Goal: Contribute content: Contribute content

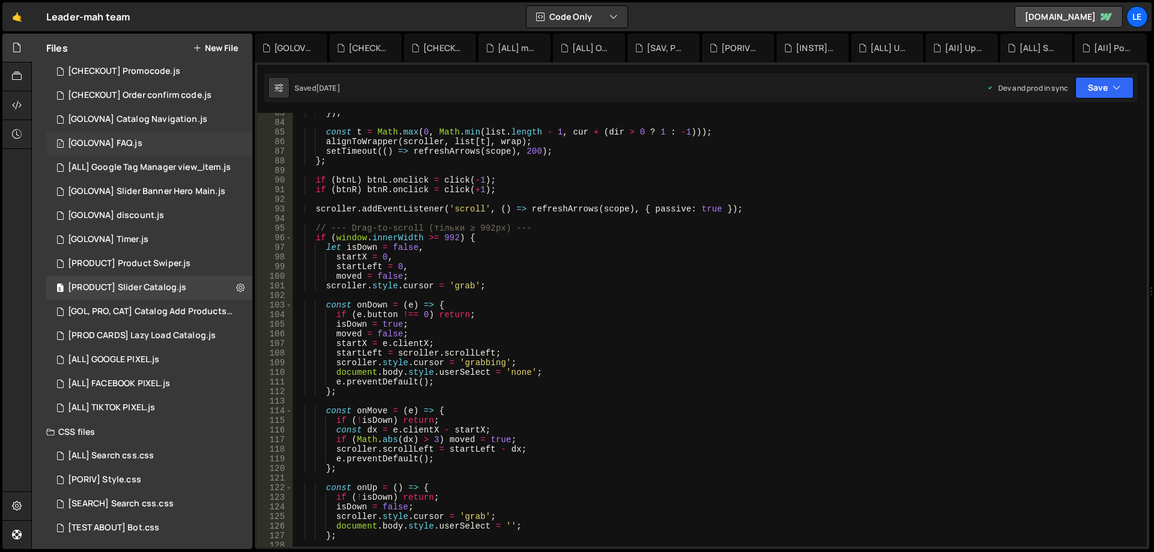
scroll to position [631, 0]
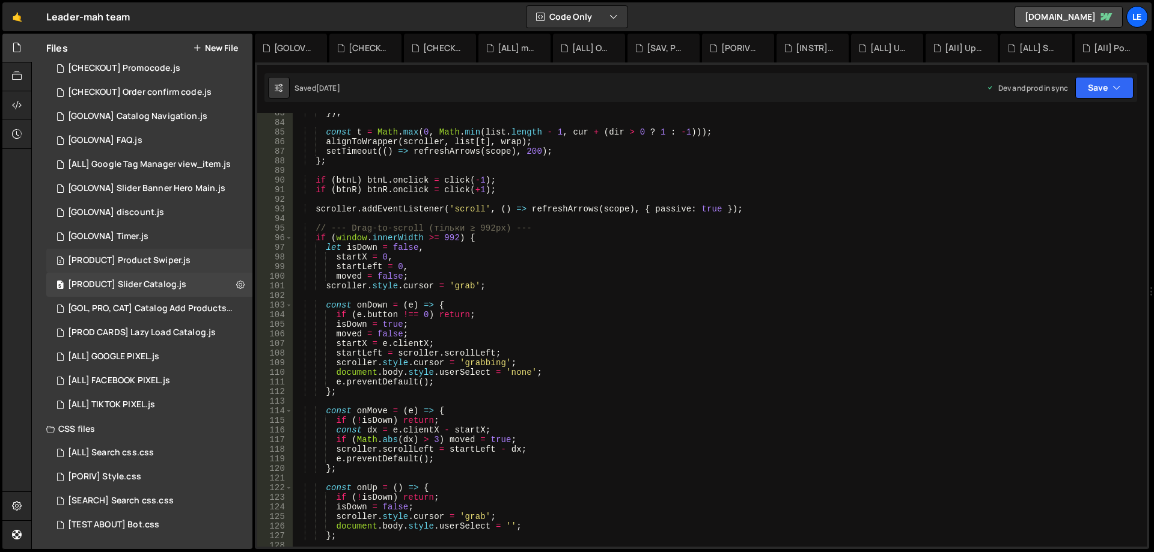
click at [173, 264] on div "[PRODUCT] Product Swiper.js" at bounding box center [129, 260] width 123 height 11
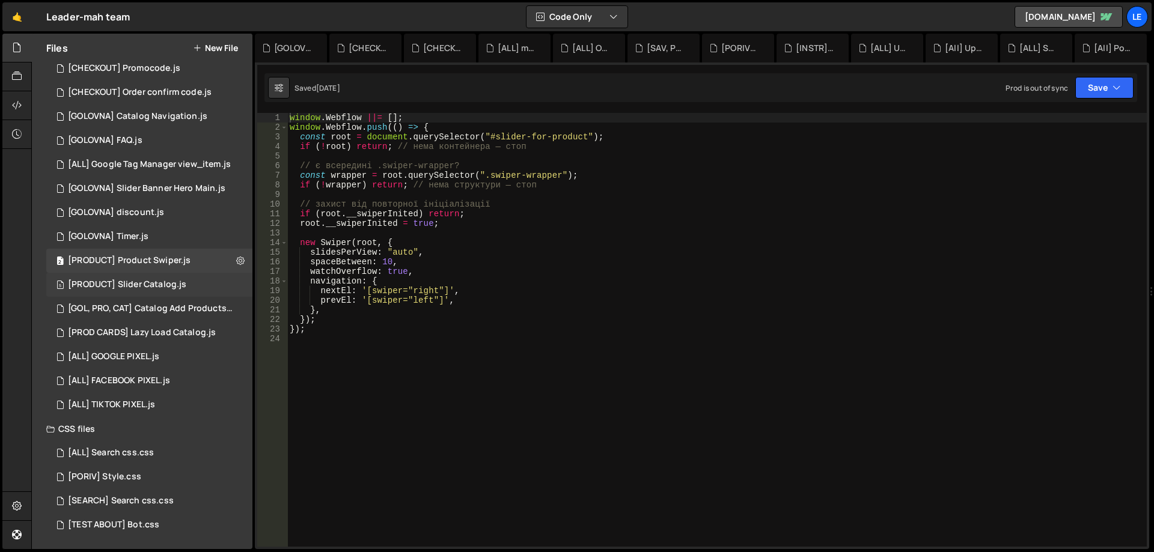
click at [172, 288] on div "[PRODUCT] Slider Catalog.js" at bounding box center [127, 284] width 118 height 11
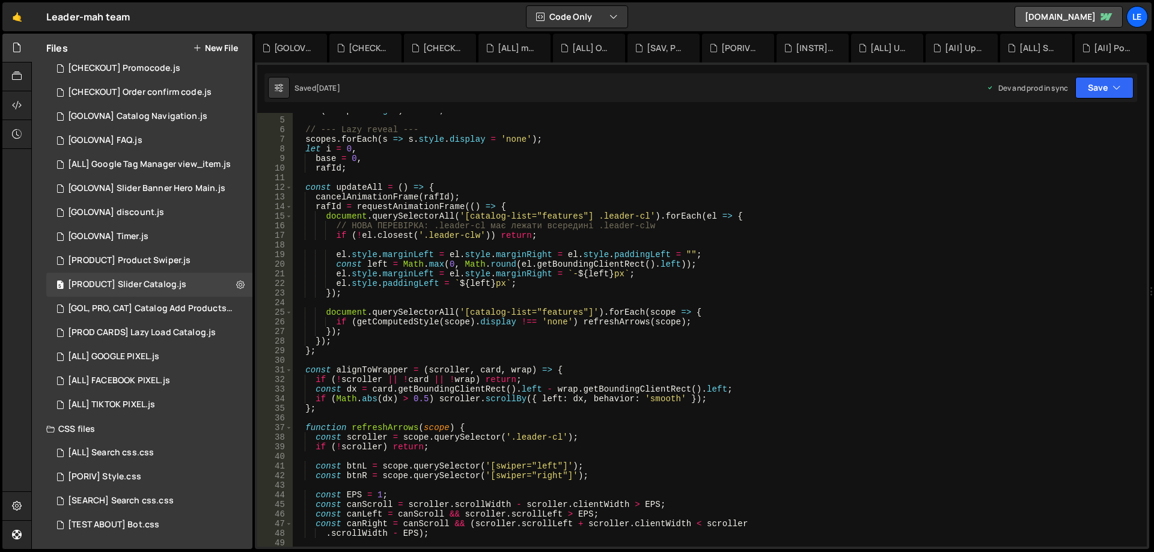
scroll to position [0, 0]
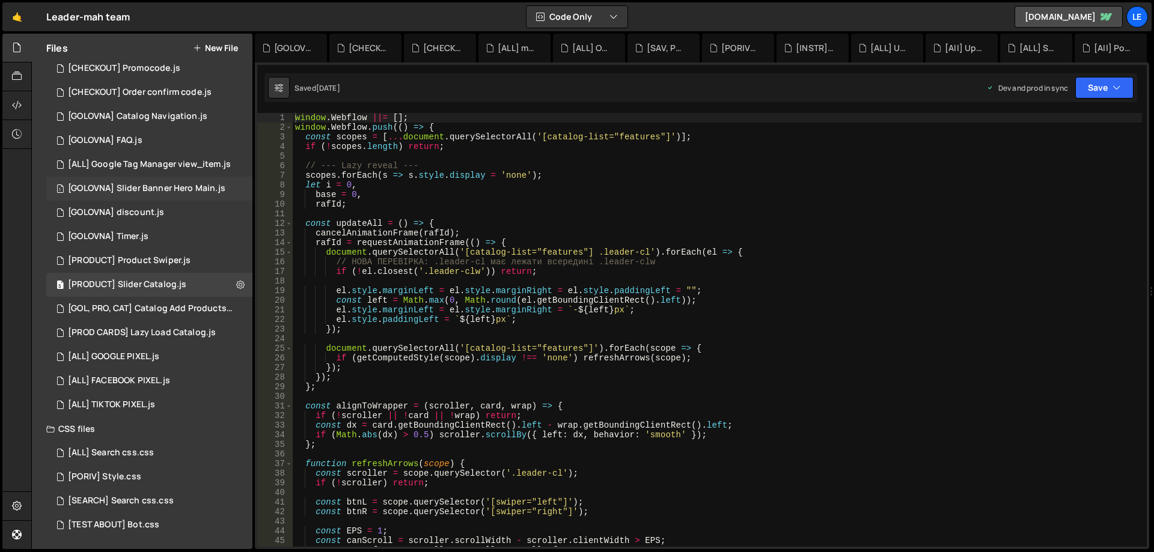
click at [156, 184] on div "[GOLOVNA] Slider Banner Hero Main.js" at bounding box center [146, 188] width 157 height 11
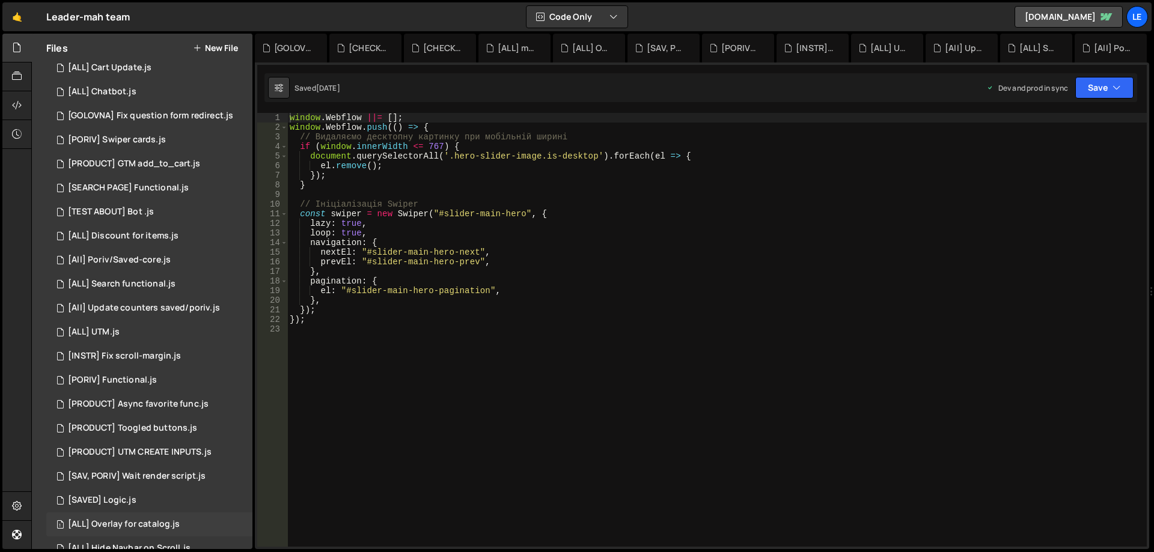
scroll to position [30, 0]
click at [227, 46] on button "New File" at bounding box center [215, 48] width 45 height 10
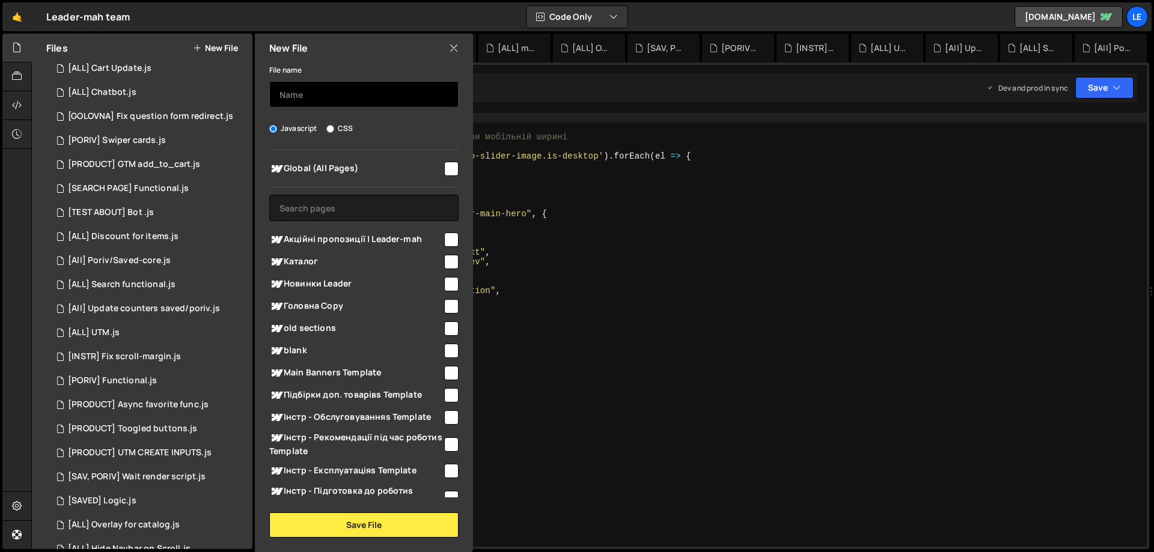
click at [285, 93] on input "text" at bounding box center [363, 94] width 189 height 26
type input "{"
type input "[AKCIY] Swiper"
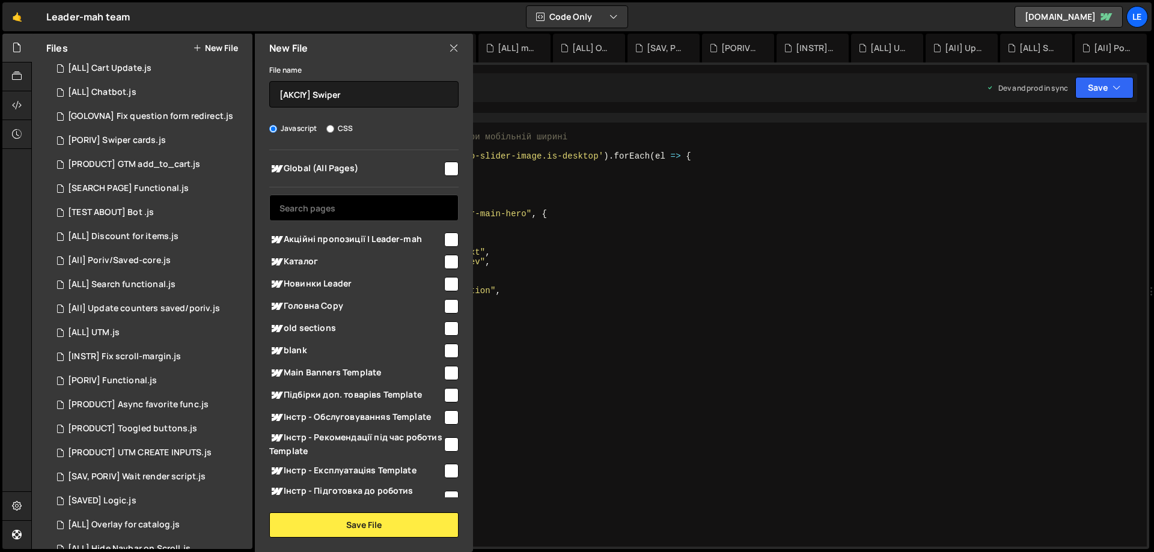
click at [370, 197] on input "text" at bounding box center [363, 208] width 189 height 26
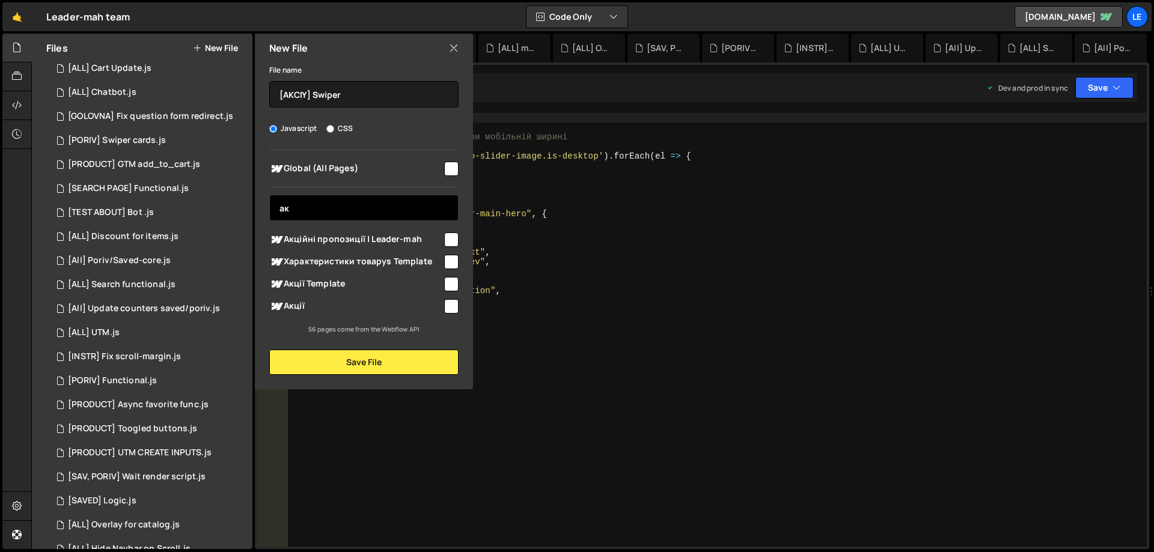
type input "ак"
click at [416, 237] on span "Акційні пропозиції | Leader-mah" at bounding box center [355, 240] width 173 height 14
checkbox input "true"
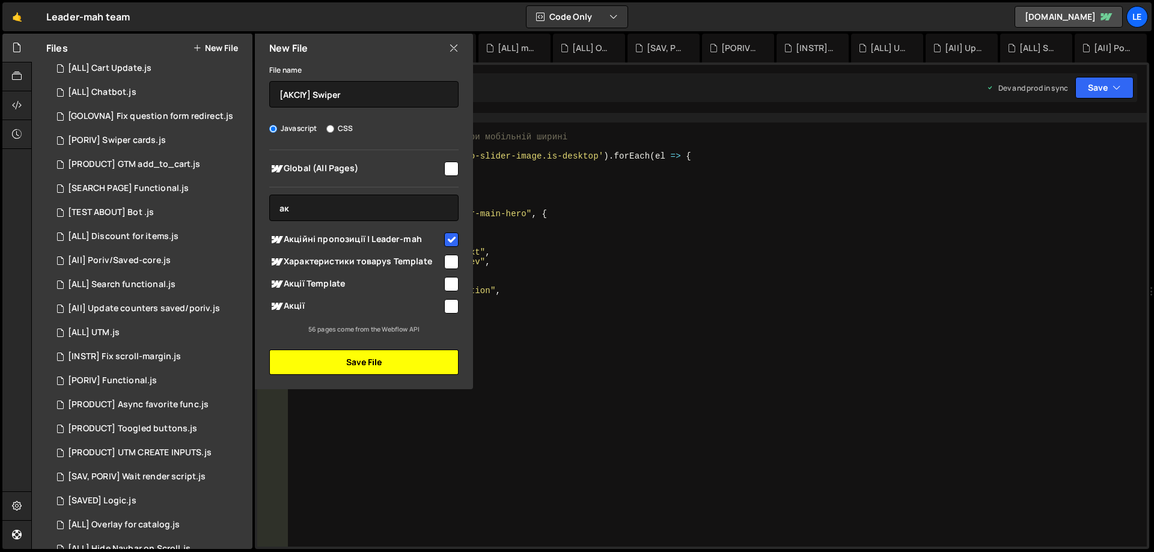
click at [376, 353] on button "Save File" at bounding box center [363, 362] width 189 height 25
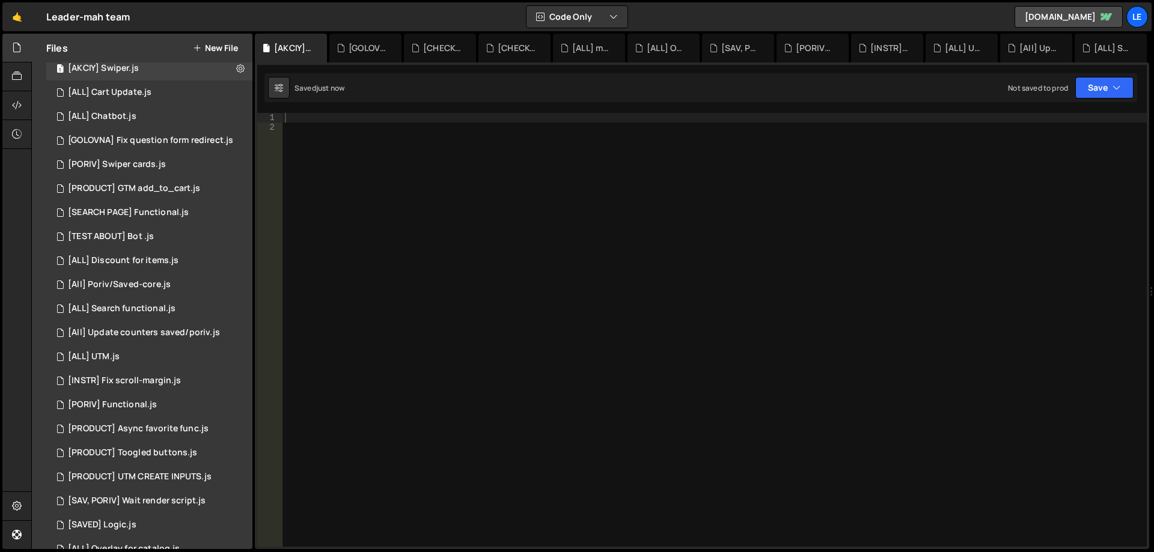
click at [437, 189] on div at bounding box center [714, 339] width 864 height 453
paste textarea "</script>"
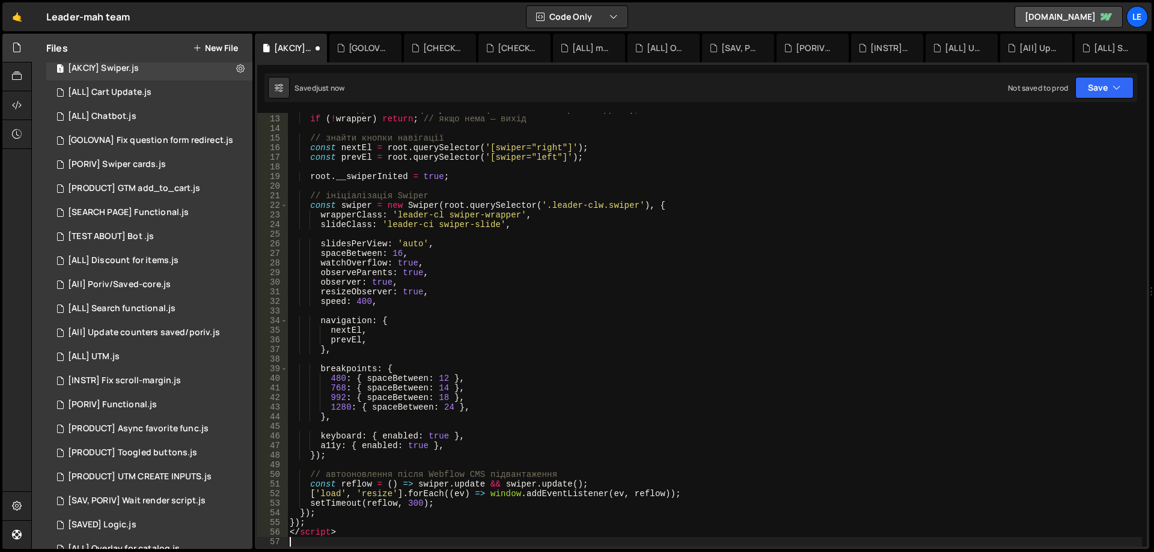
scroll to position [114, 0]
type textarea "</script>"
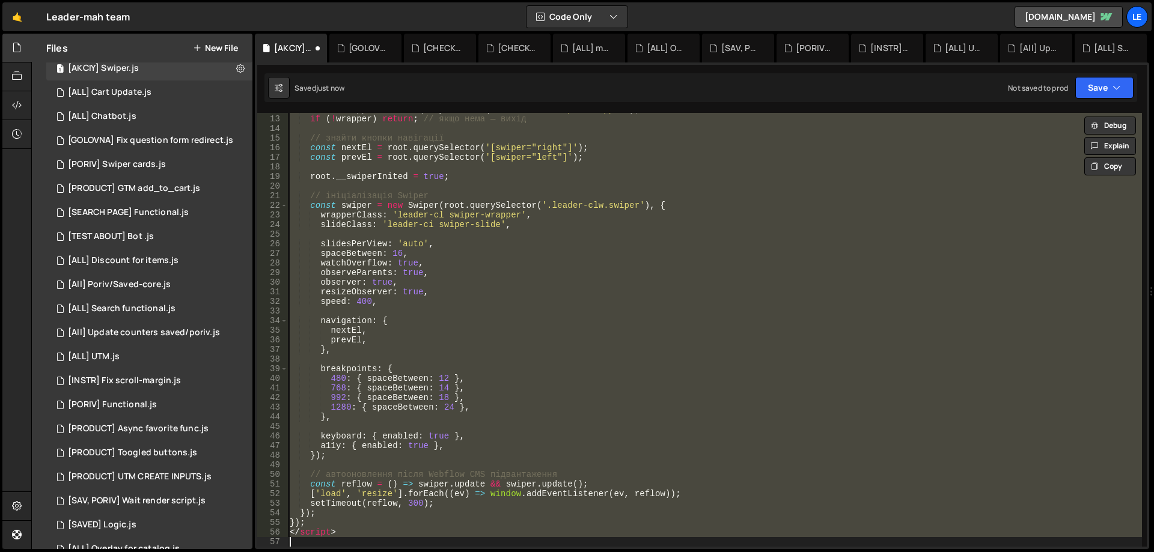
paste textarea
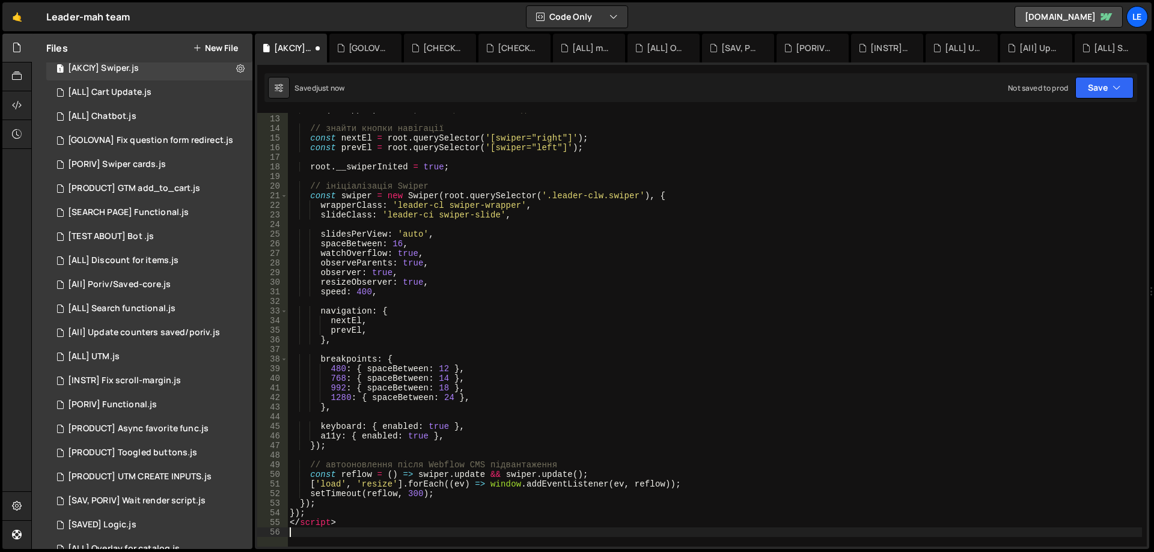
click at [512, 238] on div "if ( ! wrapper ) return ; // якщо нема — вихід // знайти кнопки навігації const…" at bounding box center [714, 331] width 854 height 453
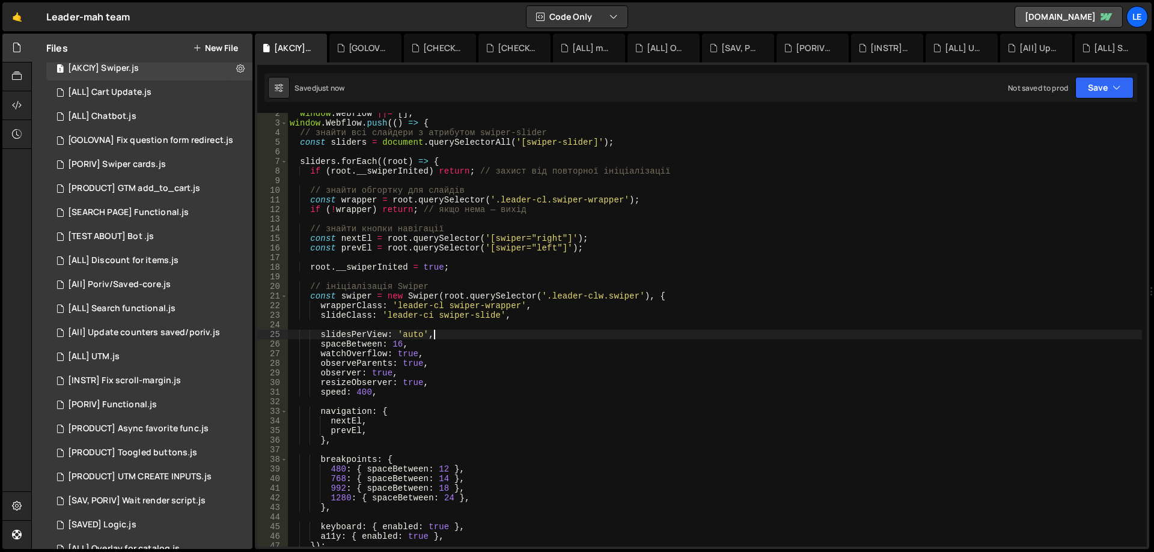
scroll to position [230, 0]
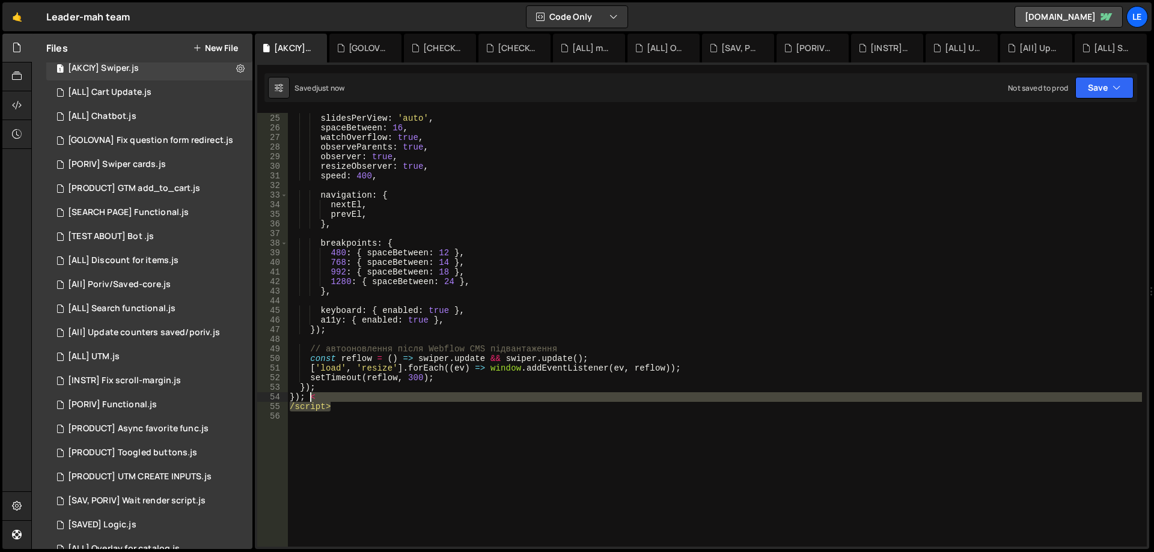
drag, startPoint x: 364, startPoint y: 407, endPoint x: 312, endPoint y: 400, distance: 51.6
click at [312, 400] on div "slidesPerView : 'auto' , spaceBetween : 16 , watchOverflow : true , observePare…" at bounding box center [714, 330] width 854 height 453
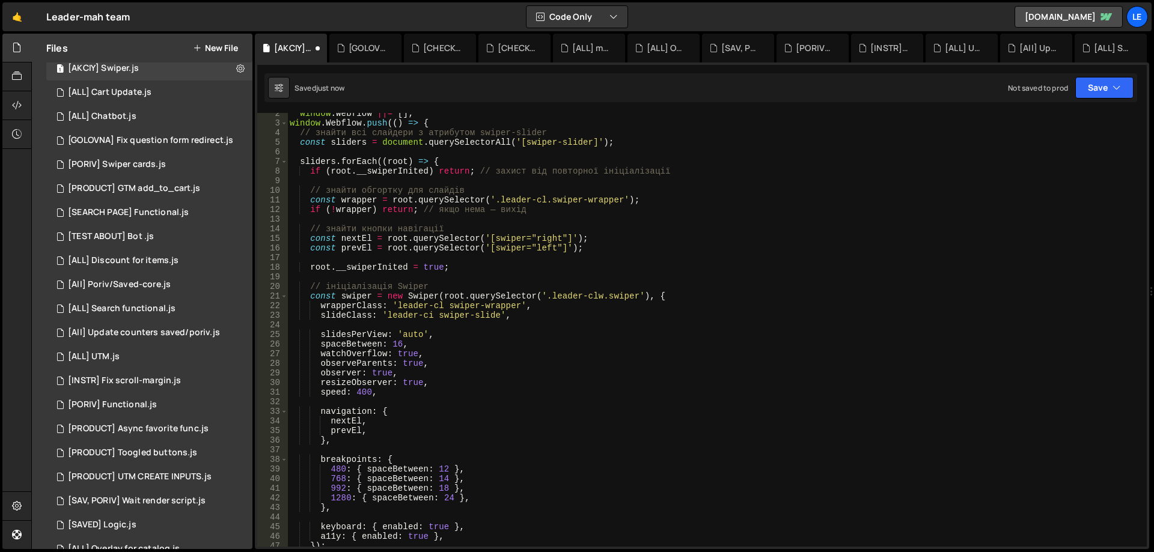
scroll to position [0, 0]
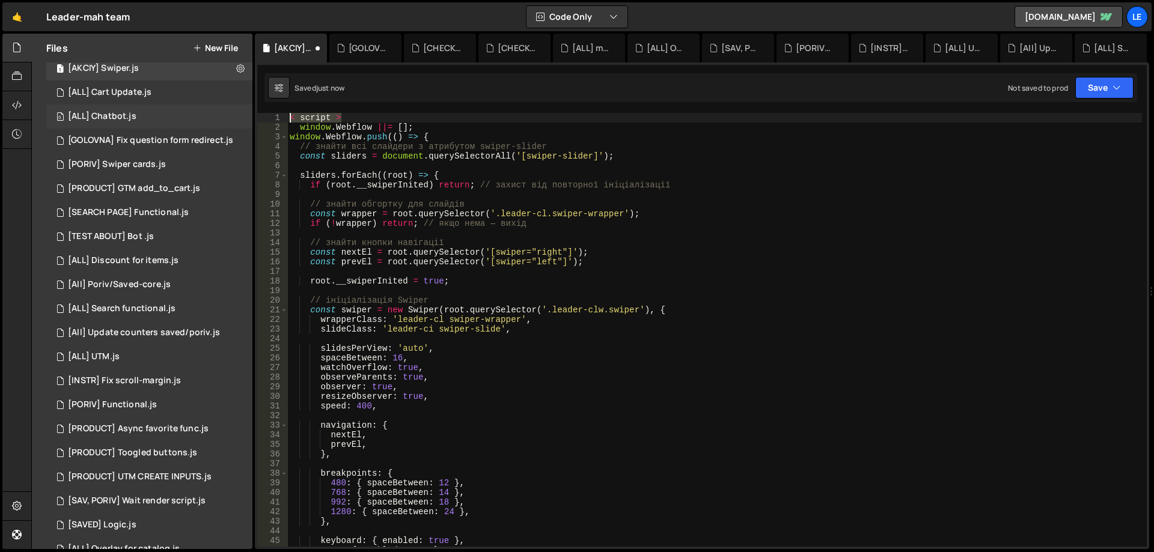
drag, startPoint x: 355, startPoint y: 118, endPoint x: 240, endPoint y: 115, distance: 114.8
click at [240, 115] on div "Files New File Javascript files 1 [AKCIY] Swiper.js 0 1 [ALL] Cart Update.js 0 …" at bounding box center [592, 292] width 1122 height 516
type textarea "< script >"
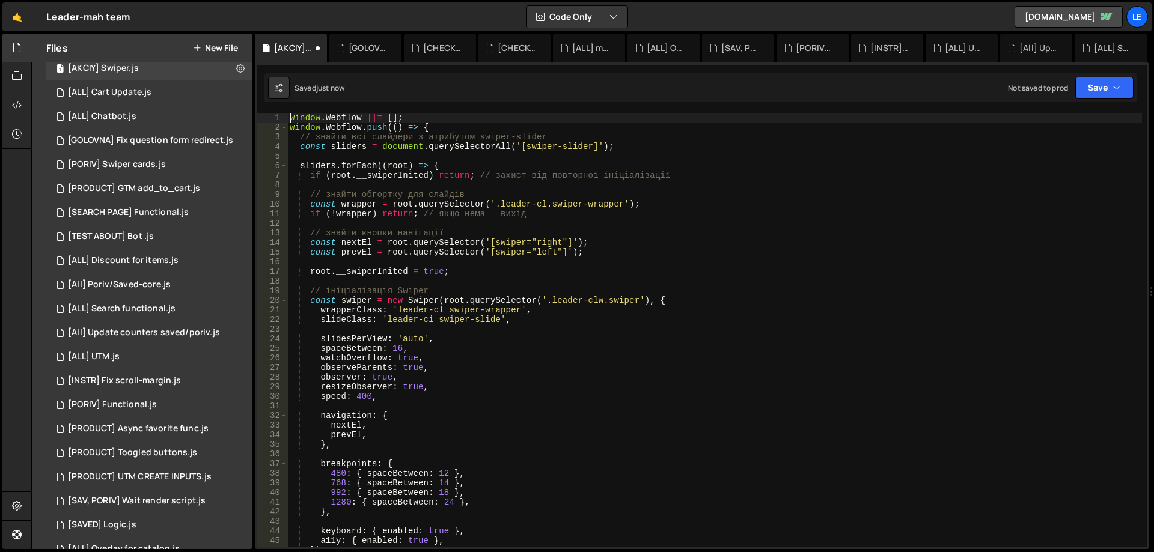
click at [493, 114] on div "window . Webflow ||= [ ] ; window . Webflow . push (( ) => { // знайти всі слай…" at bounding box center [714, 339] width 854 height 453
click at [749, 242] on div "window . Webflow ||= [ ] ; window . Webflow . push (( ) => { // знайти всі слай…" at bounding box center [714, 339] width 854 height 453
type textarea "const nextEl = root.querySelector('[swiper="right"]');"
click at [1100, 87] on button "Save" at bounding box center [1104, 88] width 58 height 22
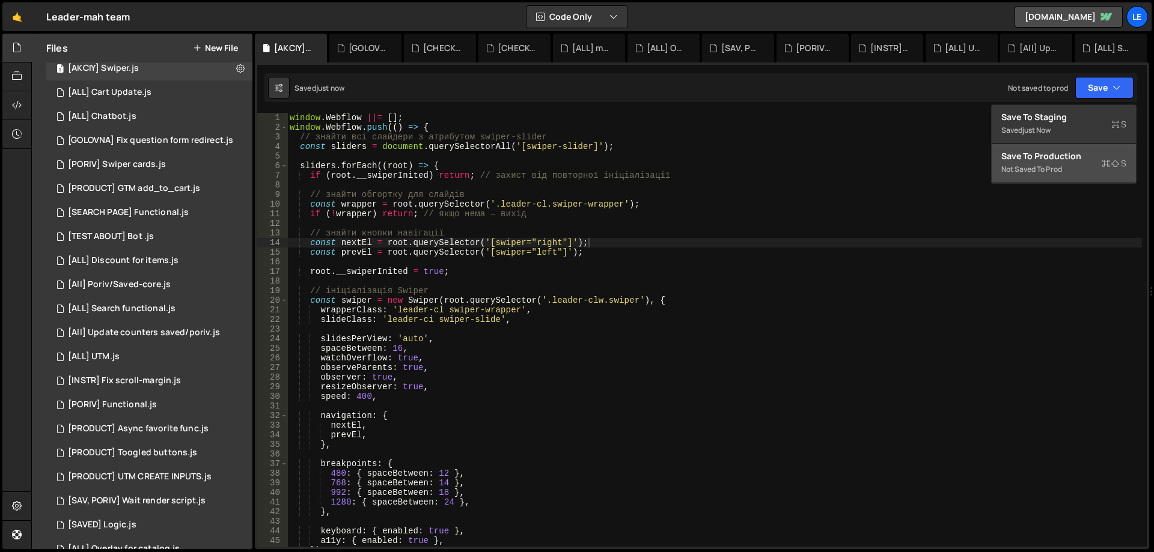
click at [1053, 158] on div "Save to Production S" at bounding box center [1063, 156] width 125 height 12
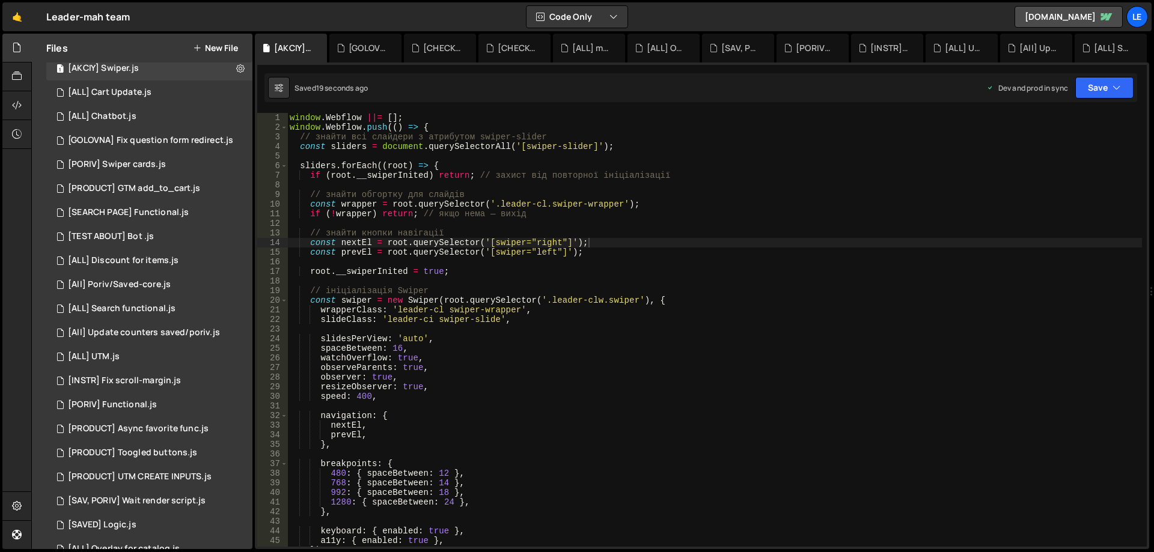
click at [1088, 100] on div "Saved 19 seconds ago Dev and prod in sync Upgrade to Edit Save Save to Staging …" at bounding box center [700, 87] width 872 height 29
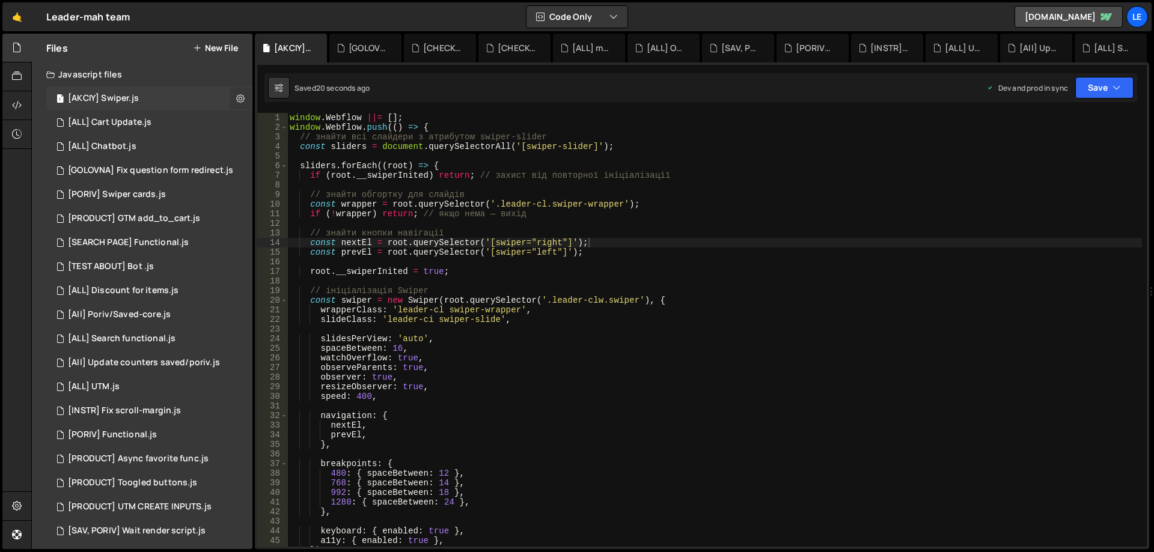
click at [236, 99] on icon at bounding box center [240, 98] width 8 height 11
type input "[AKCIY] Swiper"
radio input "true"
checkbox input "true"
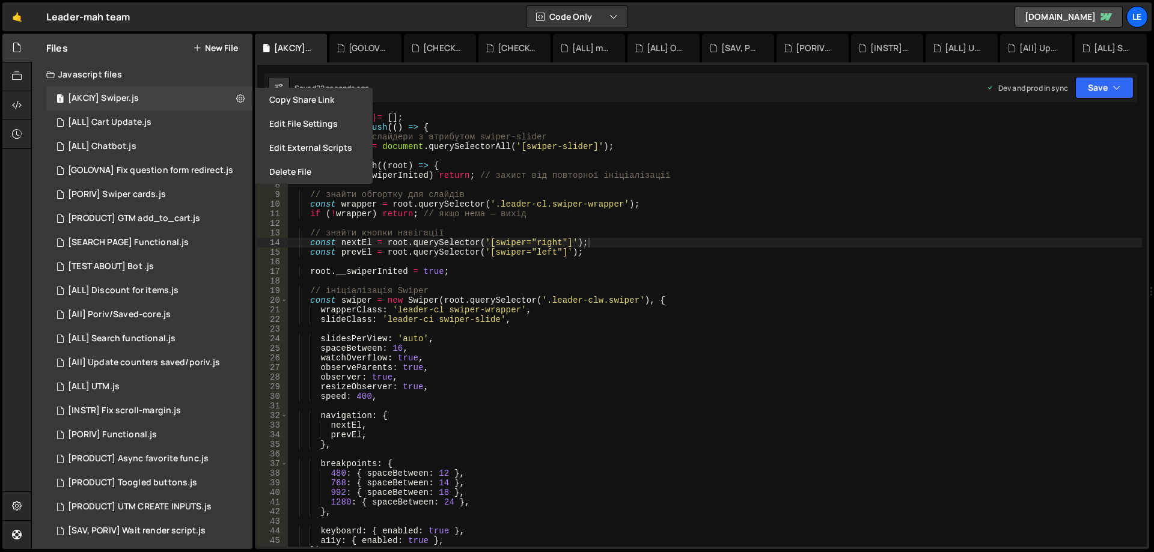
click at [313, 128] on button "Edit File Settings" at bounding box center [314, 124] width 118 height 24
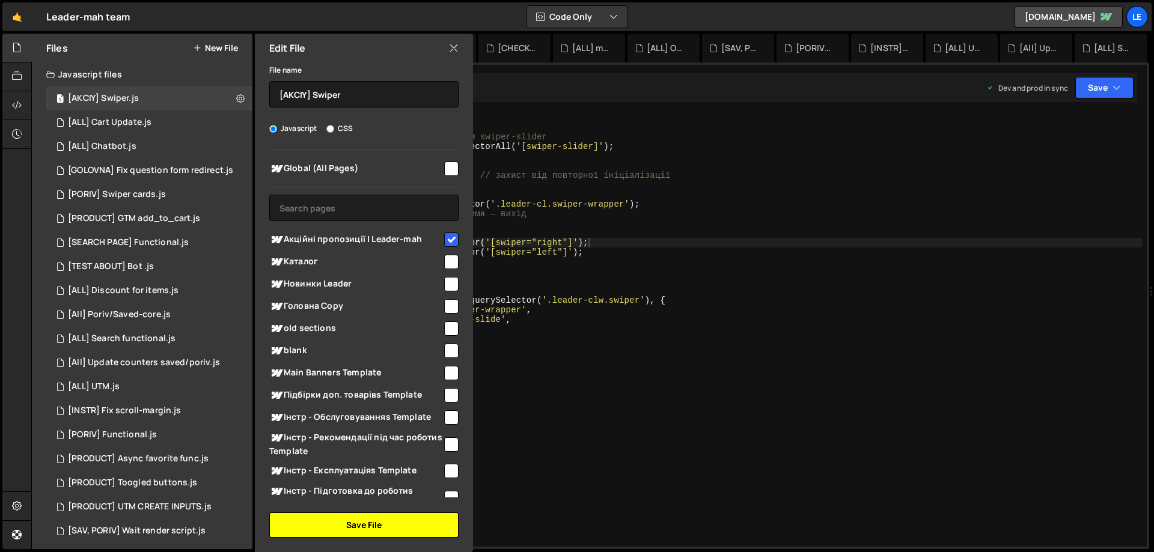
click at [379, 523] on button "Save File" at bounding box center [363, 525] width 189 height 25
